Goal: Find specific page/section: Find specific page/section

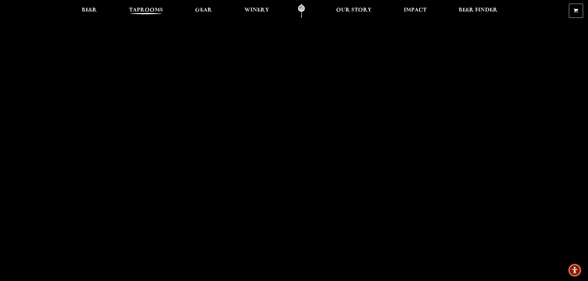
click at [147, 10] on span "Taprooms" at bounding box center [146, 10] width 34 height 5
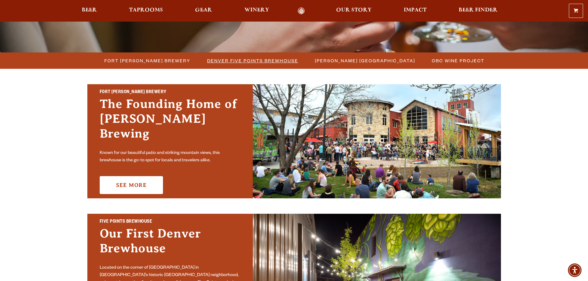
scroll to position [154, 0]
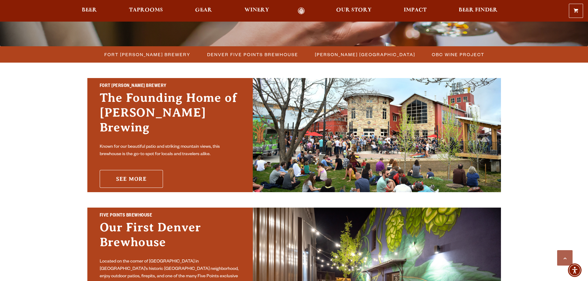
click at [135, 170] on link "See More" at bounding box center [131, 179] width 63 height 18
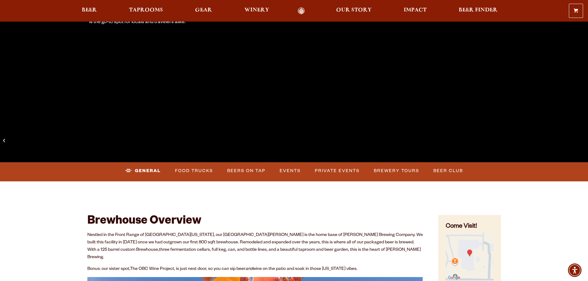
scroll to position [154, 0]
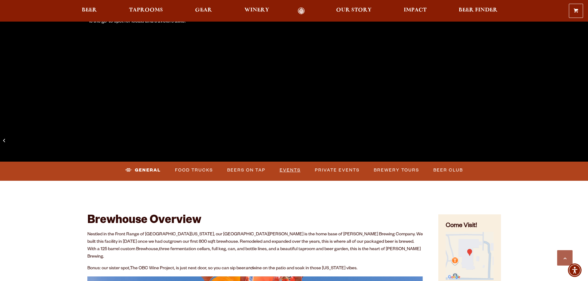
click at [288, 169] on link "Events" at bounding box center [290, 170] width 26 height 14
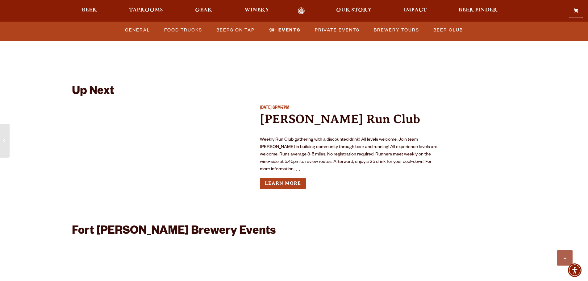
scroll to position [2305, 0]
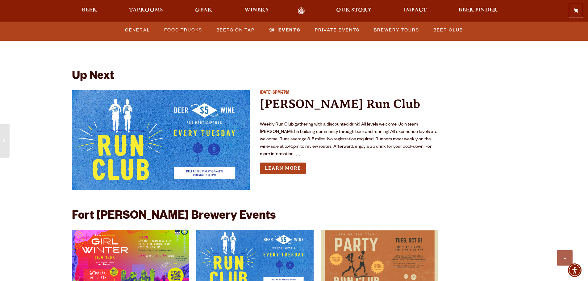
click at [190, 30] on link "Food Trucks" at bounding box center [183, 30] width 43 height 14
click at [190, 29] on link "Food Trucks" at bounding box center [189, 30] width 54 height 14
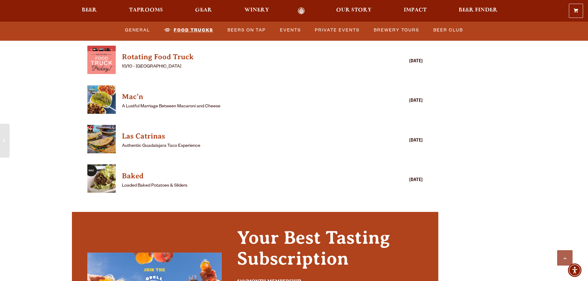
scroll to position [1656, 0]
